Goal: Contribute content: Add original content to the website for others to see

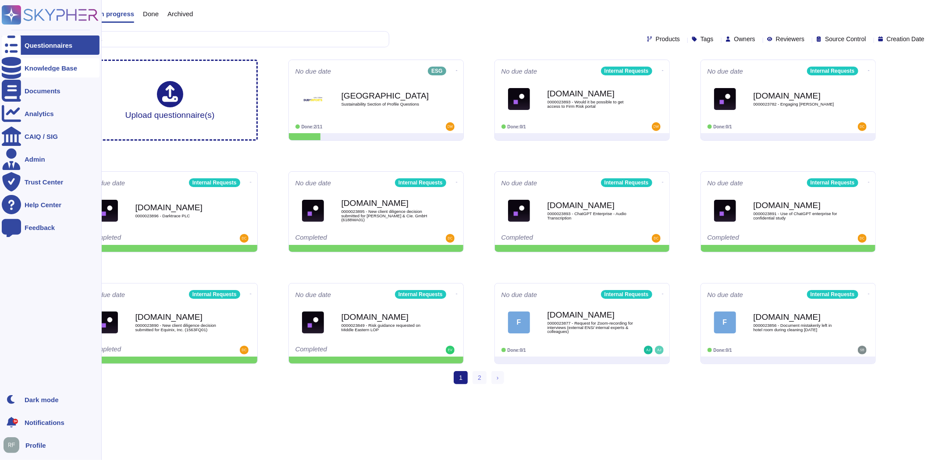
click at [11, 65] on icon at bounding box center [11, 68] width 19 height 22
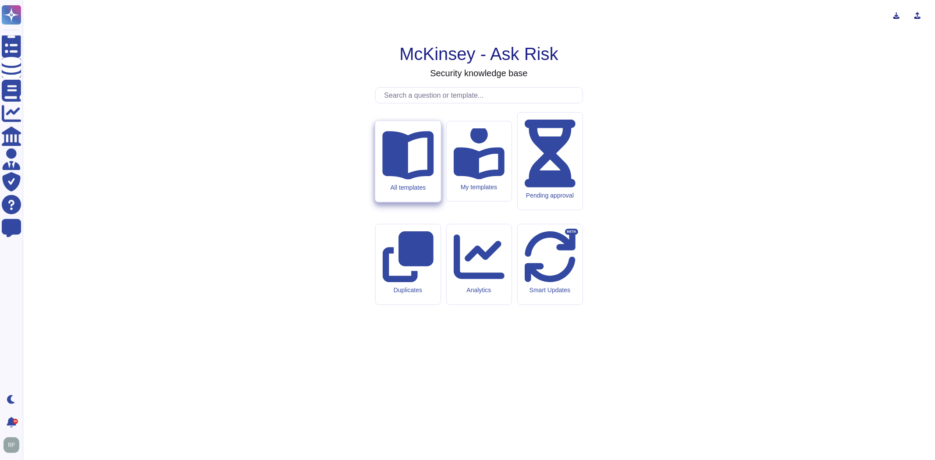
click at [410, 179] on icon at bounding box center [407, 153] width 51 height 51
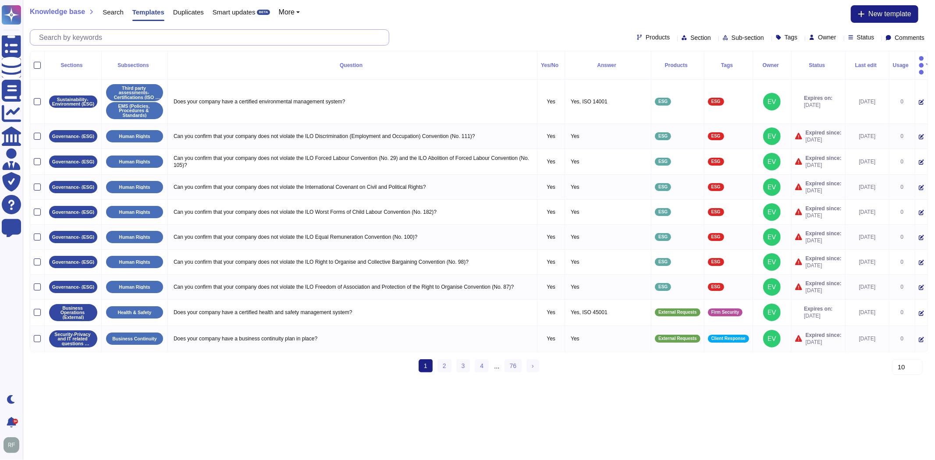
click at [158, 36] on input "text" at bounding box center [212, 37] width 354 height 15
paste input "Corporate Sustainability Reporting Directive"
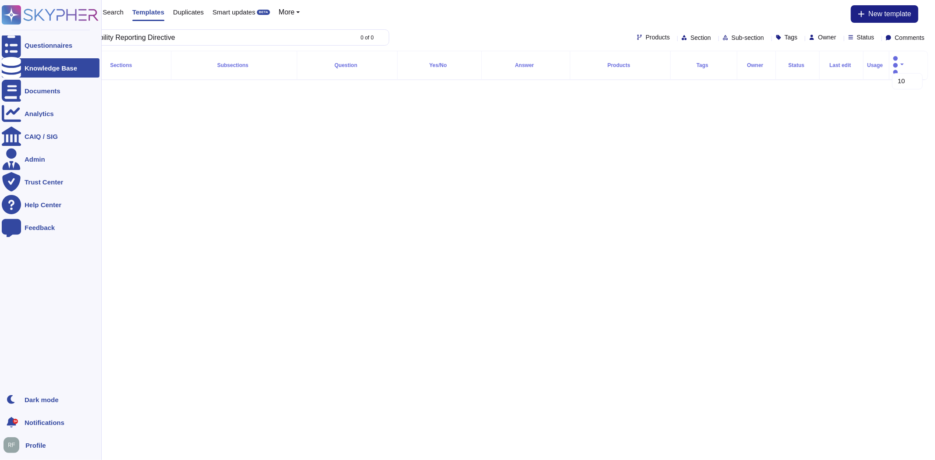
type input "Corporate Sustainability Reporting Directive"
click at [18, 68] on div at bounding box center [11, 67] width 19 height 19
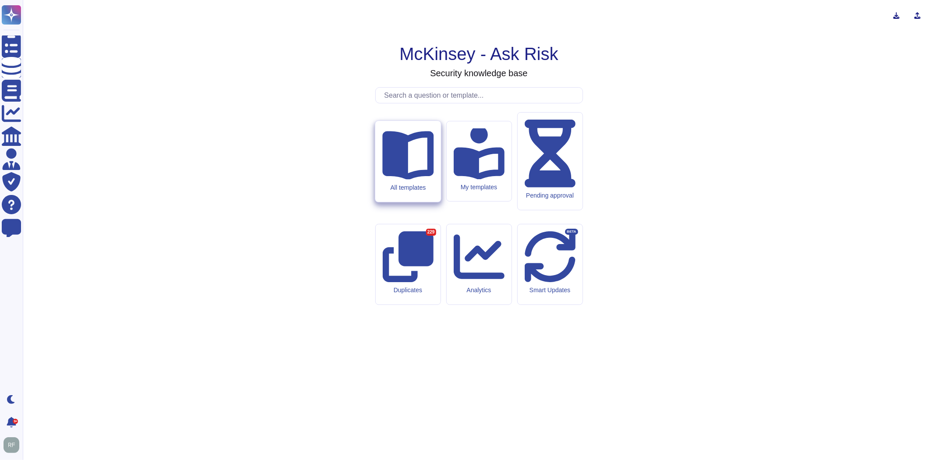
click at [418, 179] on icon at bounding box center [407, 153] width 51 height 51
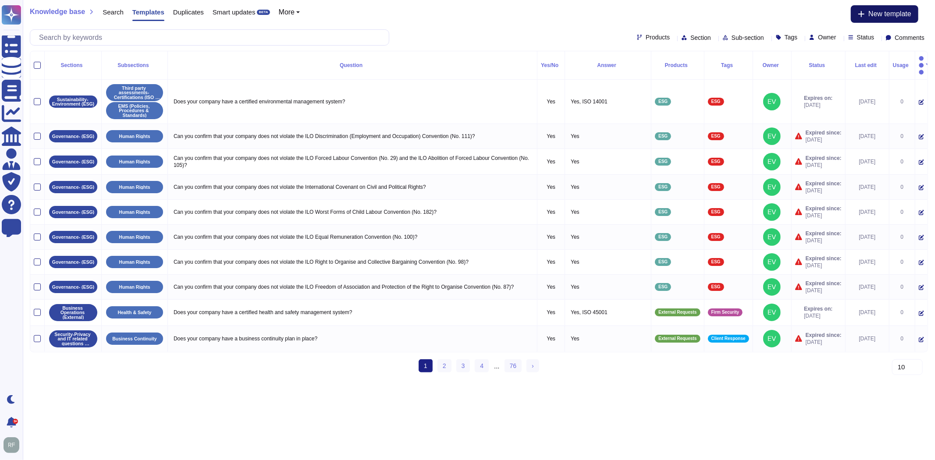
click at [892, 12] on span "New template" at bounding box center [889, 14] width 43 height 7
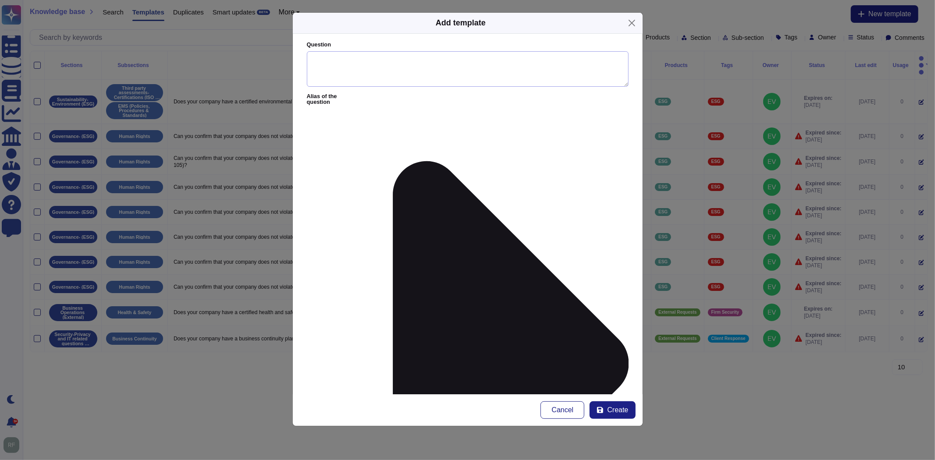
click at [326, 68] on textarea "Question" at bounding box center [468, 69] width 322 height 36
paste textarea "Corporate Sustainability Reporting Directive"
type textarea "Corporate Sustainability Reporting Directive"
click at [312, 59] on textarea "Corporate Sustainability Reporting Directive" at bounding box center [468, 69] width 322 height 36
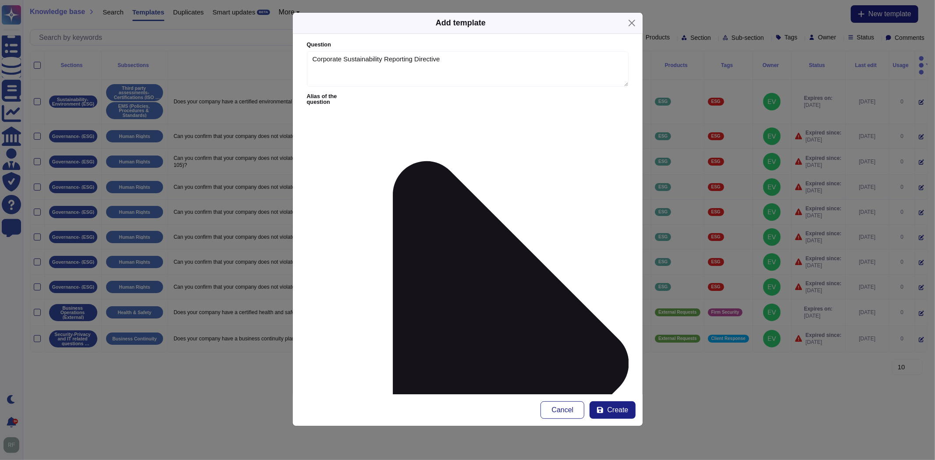
type textarea "A"
type textarea "Guidance: For questions on"
click at [501, 68] on textarea "Corporate Sustainability Reporting Directive" at bounding box center [468, 69] width 322 height 36
type textarea "Corporate Sustainability Reporting Directive (CSDR)"
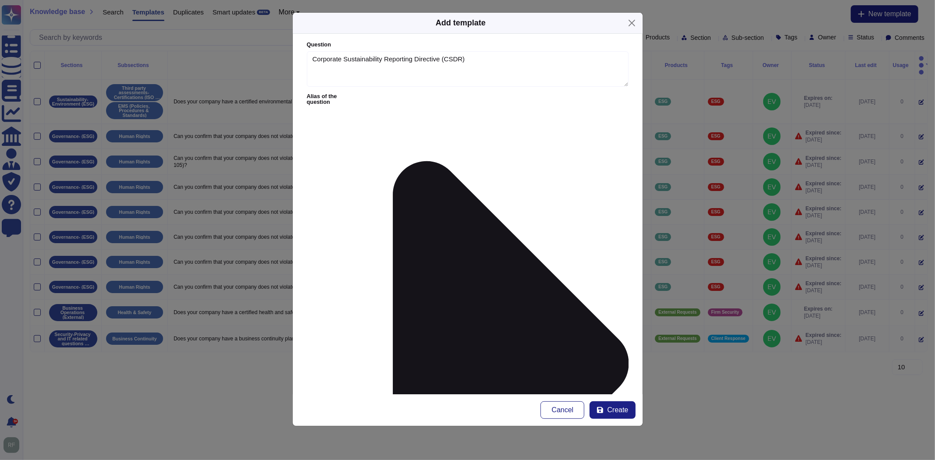
type textarea "Guidance: For questions on Corporate Social Reporting Directive (CSDR), please …"
type input "esg"
click at [332, 288] on div at bounding box center [330, 287] width 7 height 7
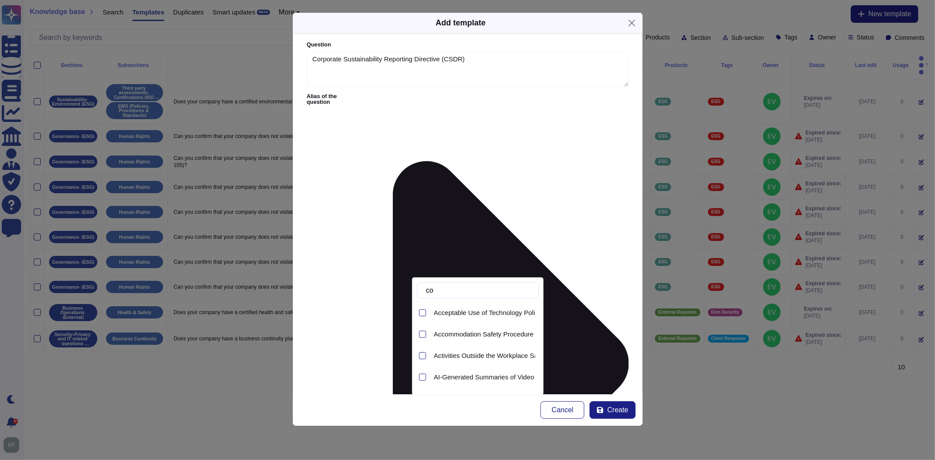
type input "c"
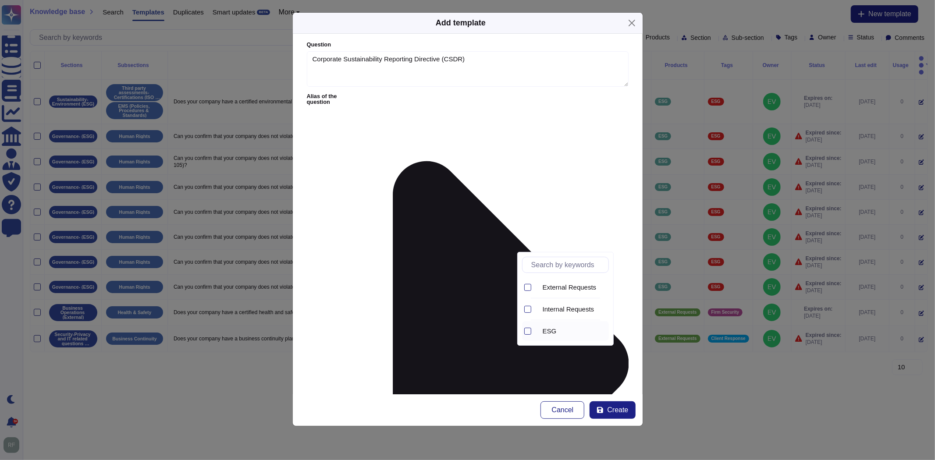
click at [542, 333] on icon at bounding box center [649, 444] width 224 height 224
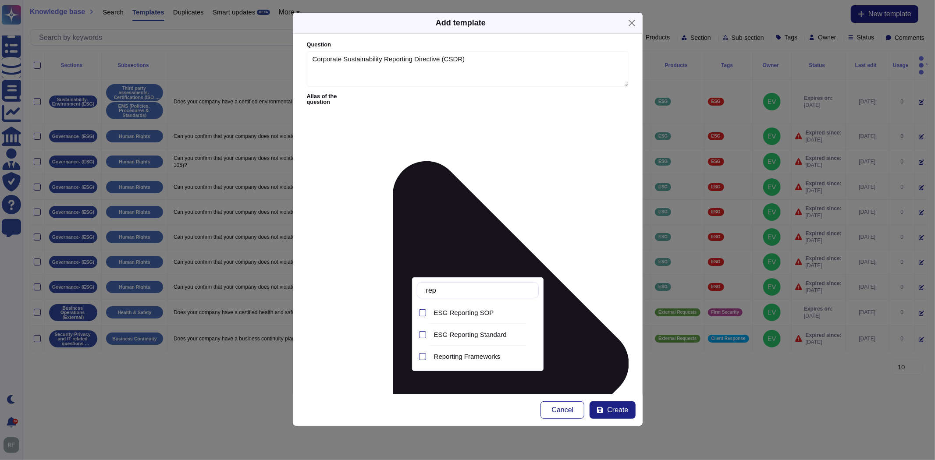
type input "repo"
click at [458, 353] on span "Reporting Frameworks" at bounding box center [467, 357] width 67 height 8
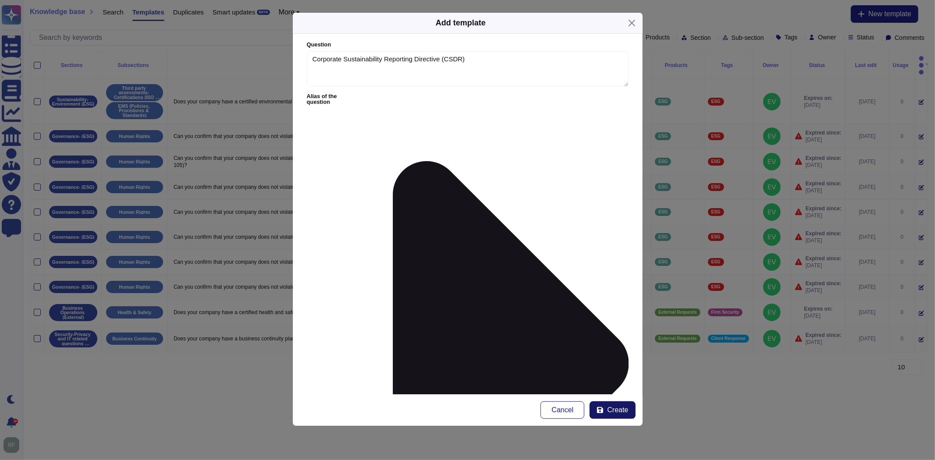
click at [616, 412] on span "Create" at bounding box center [617, 410] width 21 height 7
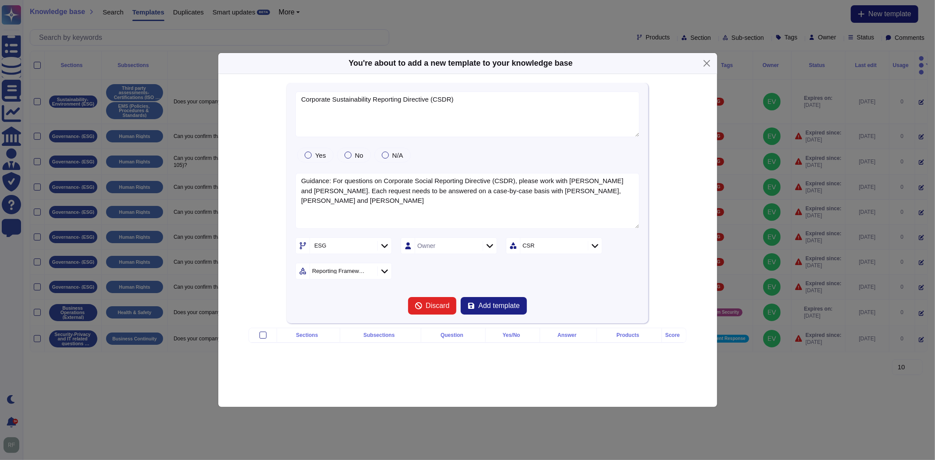
type textarea "Corporate Sustainability Reporting Directive (CSDR)"
type textarea "Guidance: For questions on Corporate Social Reporting Directive (CSDR), please …"
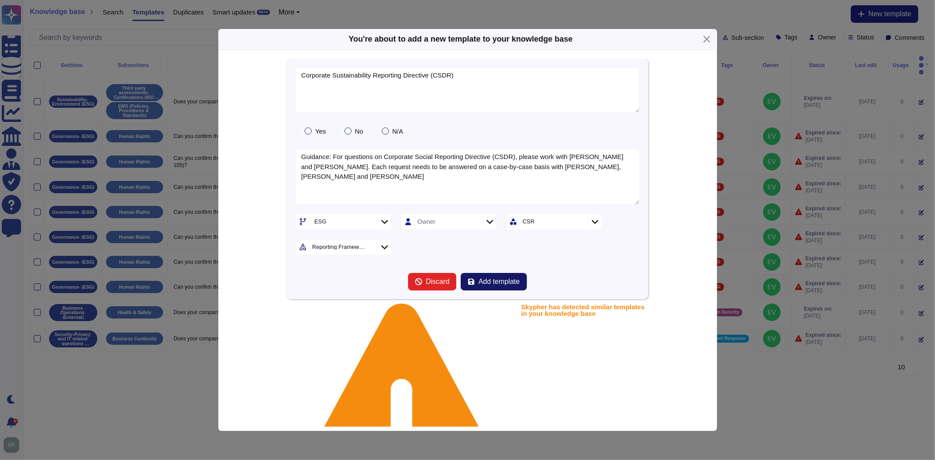
click at [497, 284] on span "Add template" at bounding box center [498, 281] width 41 height 7
